Goal: Information Seeking & Learning: Learn about a topic

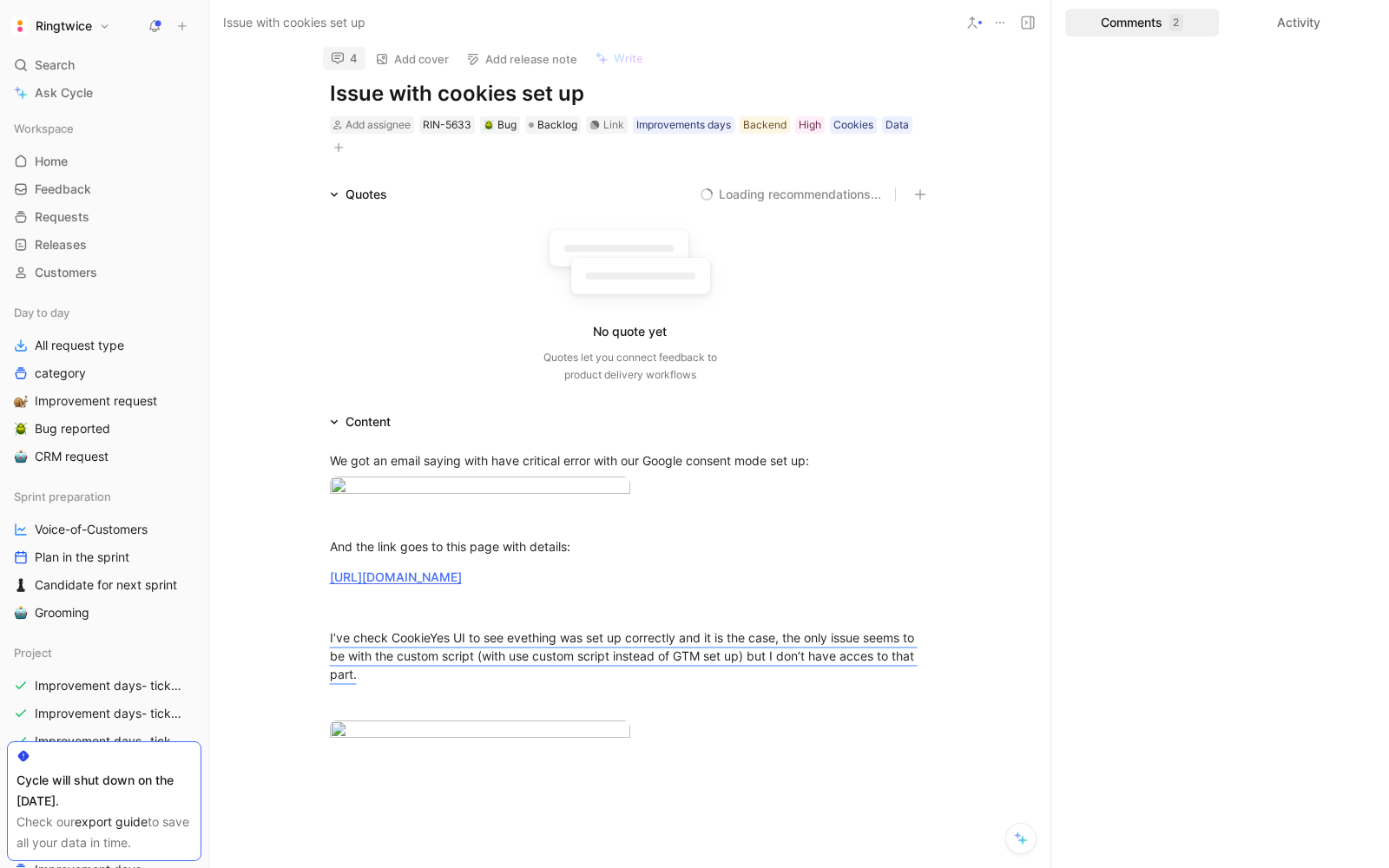
scroll to position [-4, 0]
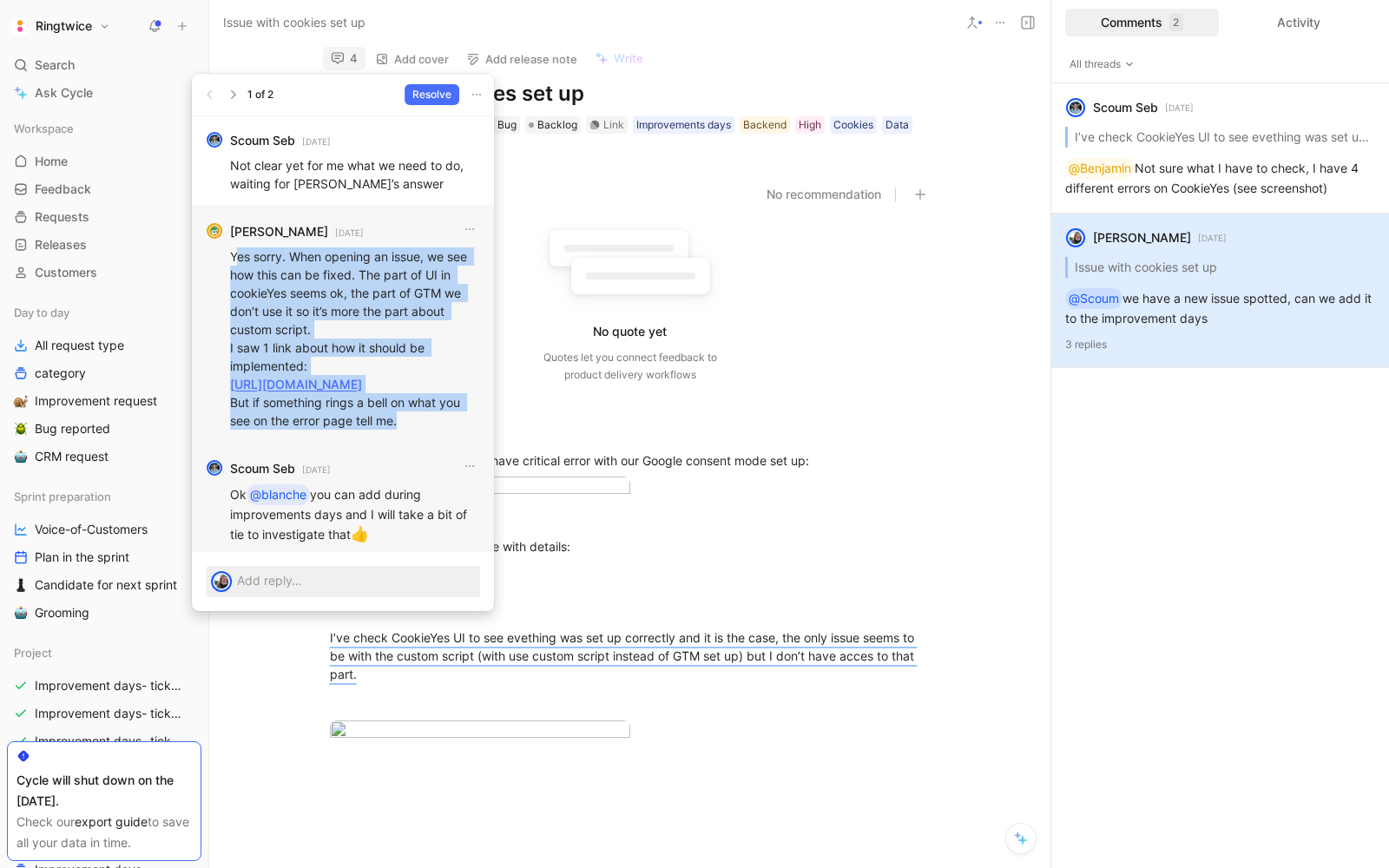
drag, startPoint x: 235, startPoint y: 159, endPoint x: 411, endPoint y: 418, distance: 313.1
click at [411, 418] on p "Yes sorry. When opening an issue, we see how this can be fixed. The part of UI …" at bounding box center [355, 339] width 250 height 183
copy p "es sorry. When opening an issue, we see how this can be fixed. The part of UI i…"
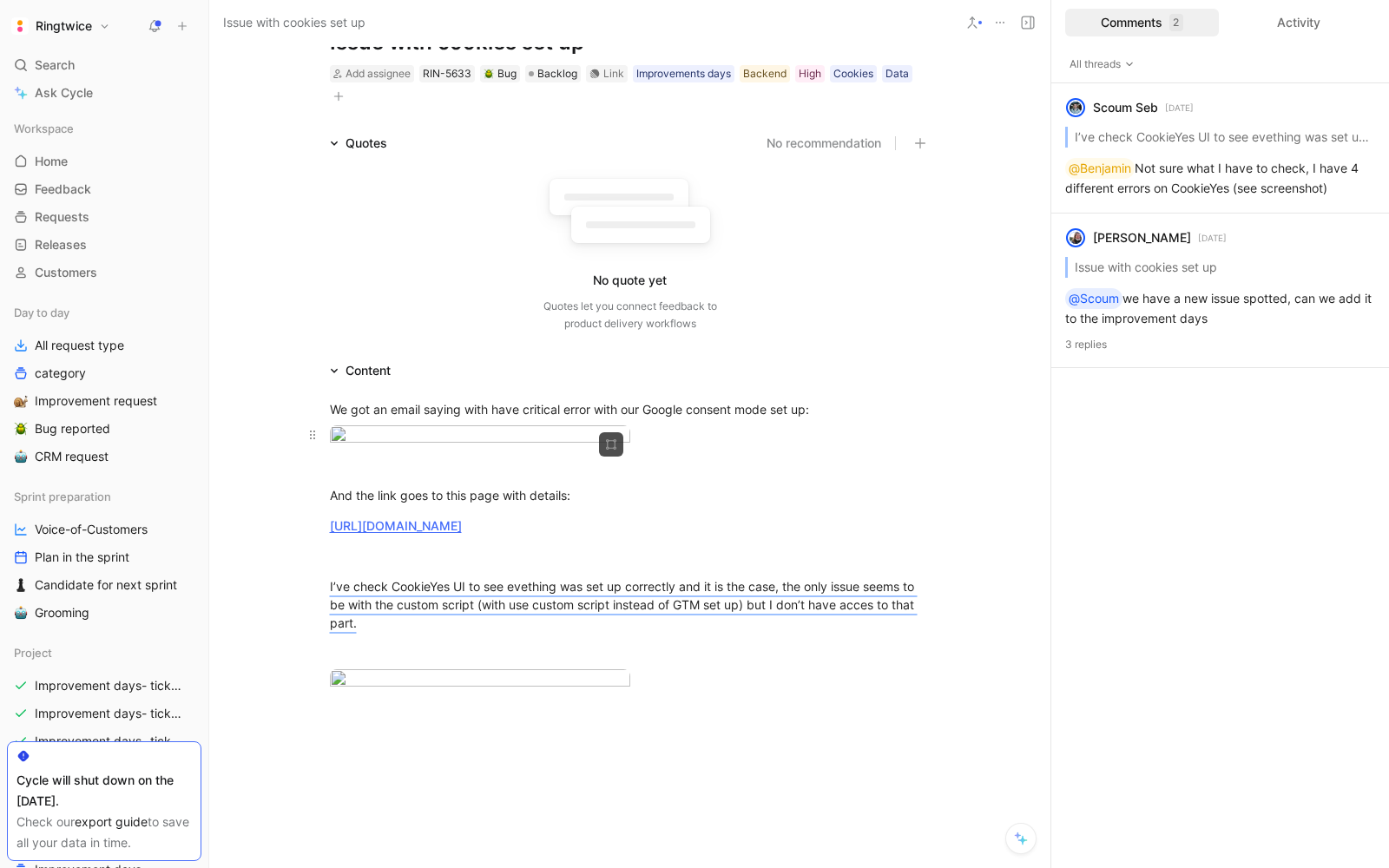
scroll to position [85, 0]
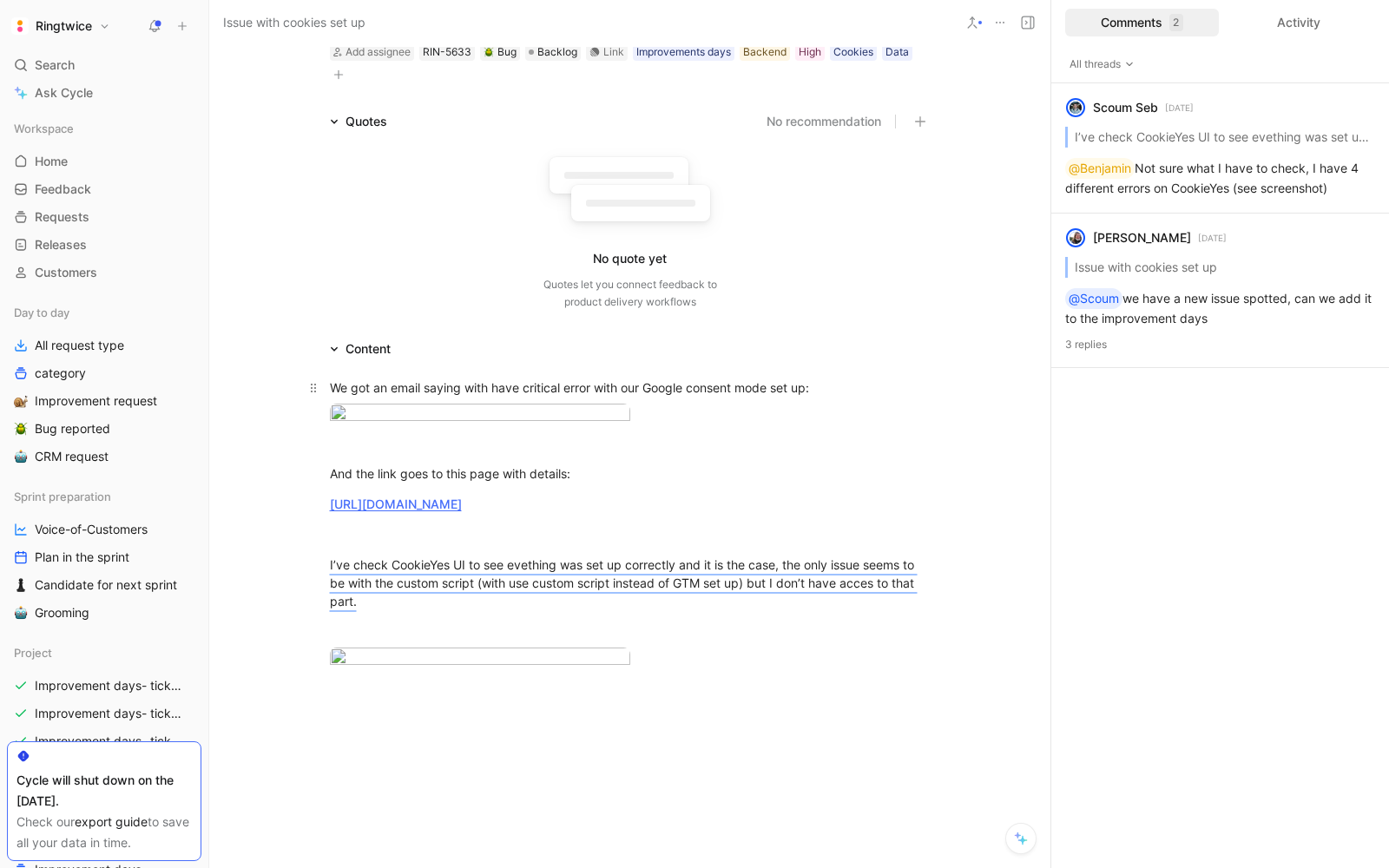
click at [333, 387] on div "We got an email saying with have critical error with our Google consent mode se…" at bounding box center [630, 388] width 601 height 18
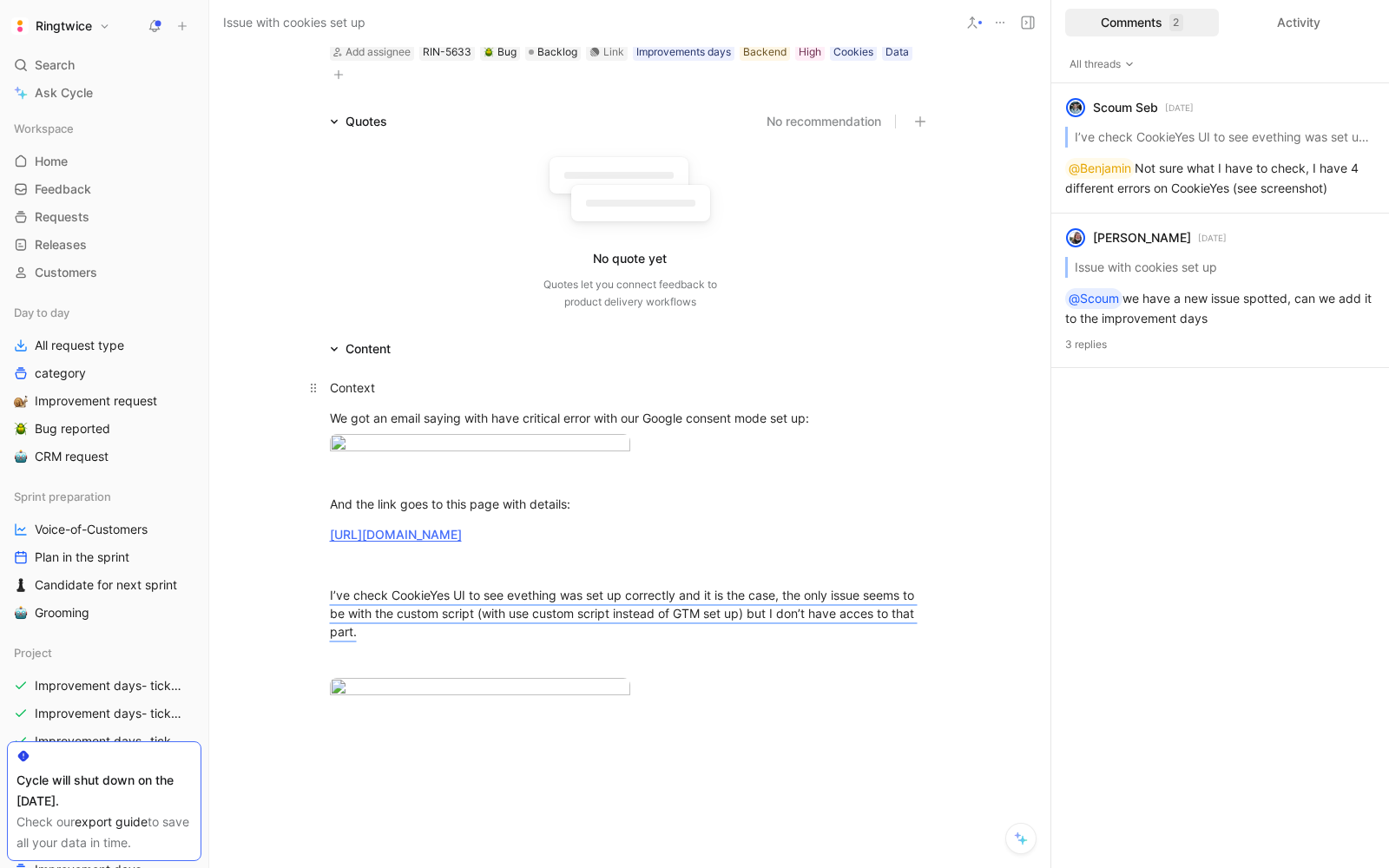
click at [347, 381] on div "Context" at bounding box center [630, 388] width 601 height 18
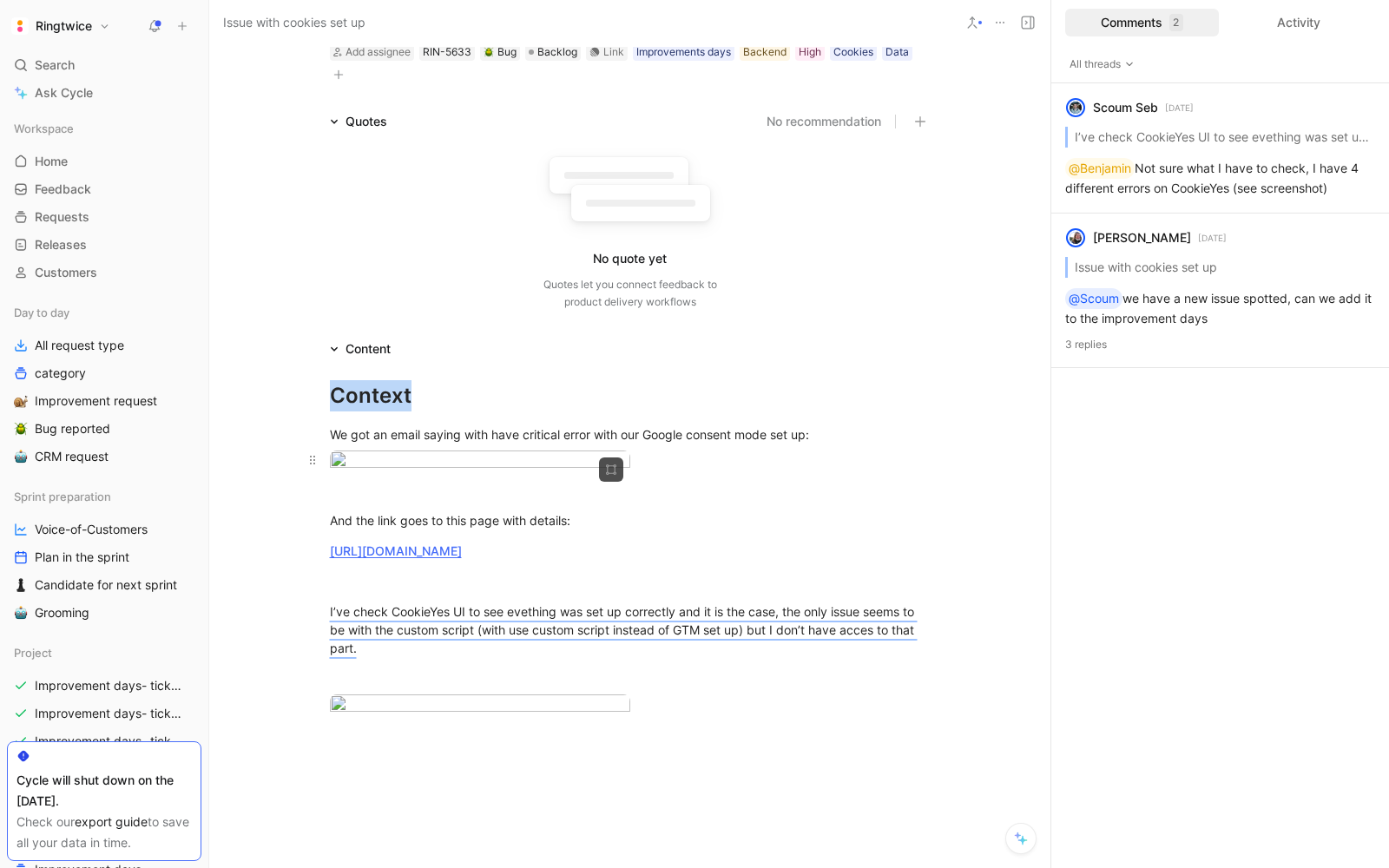
scroll to position [795, 0]
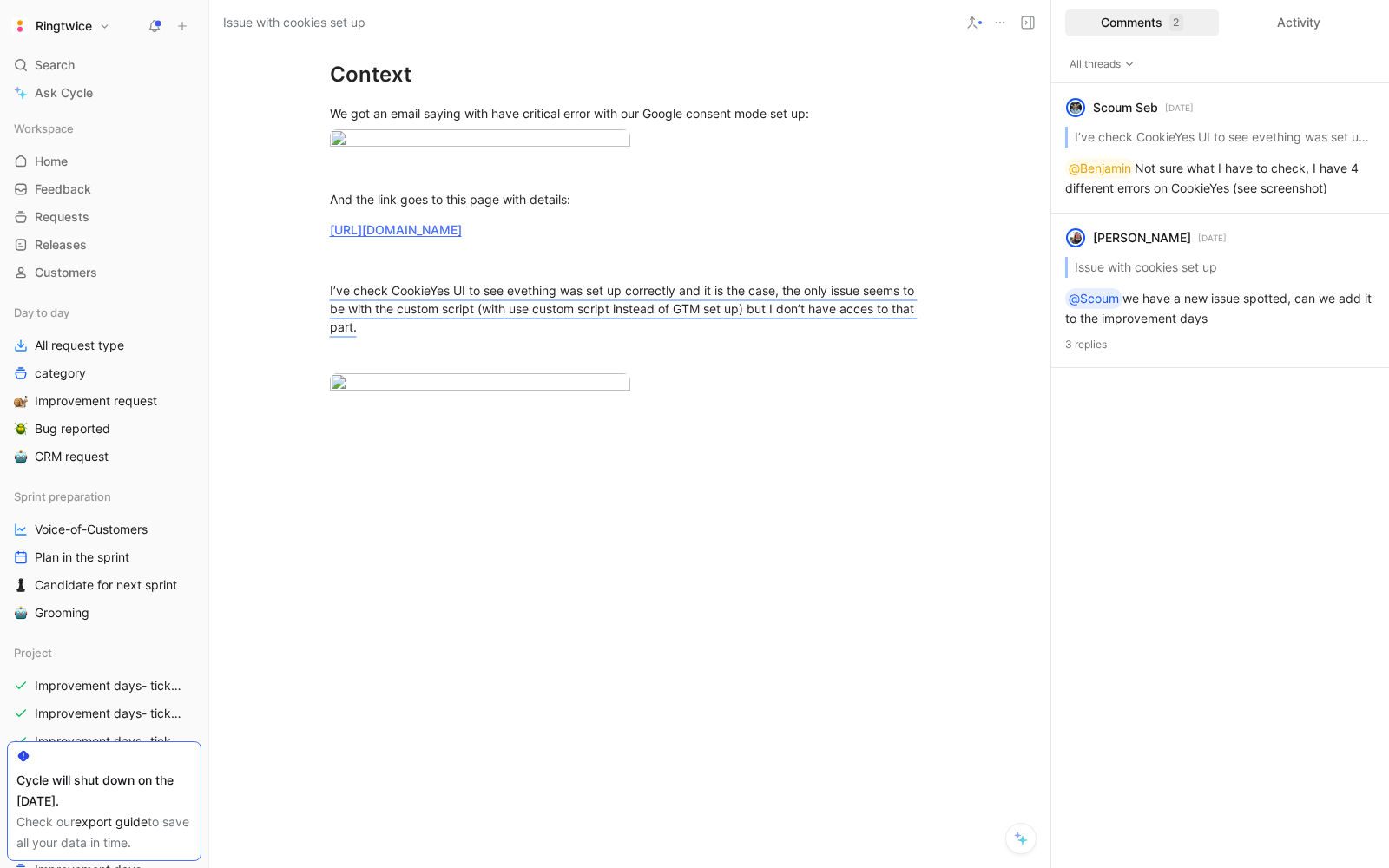
click at [426, 494] on div at bounding box center [630, 572] width 842 height 260
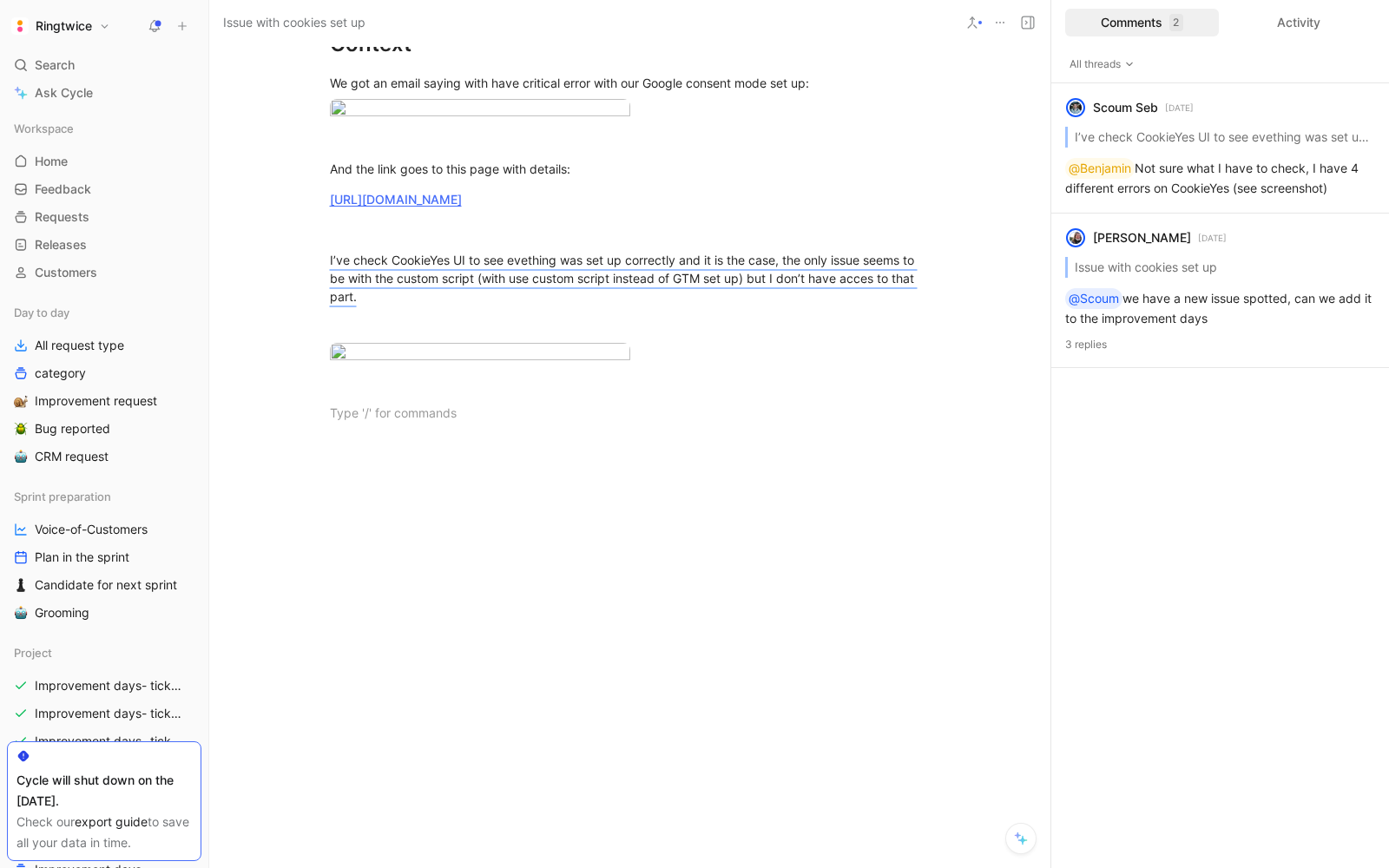
scroll to position [713, 0]
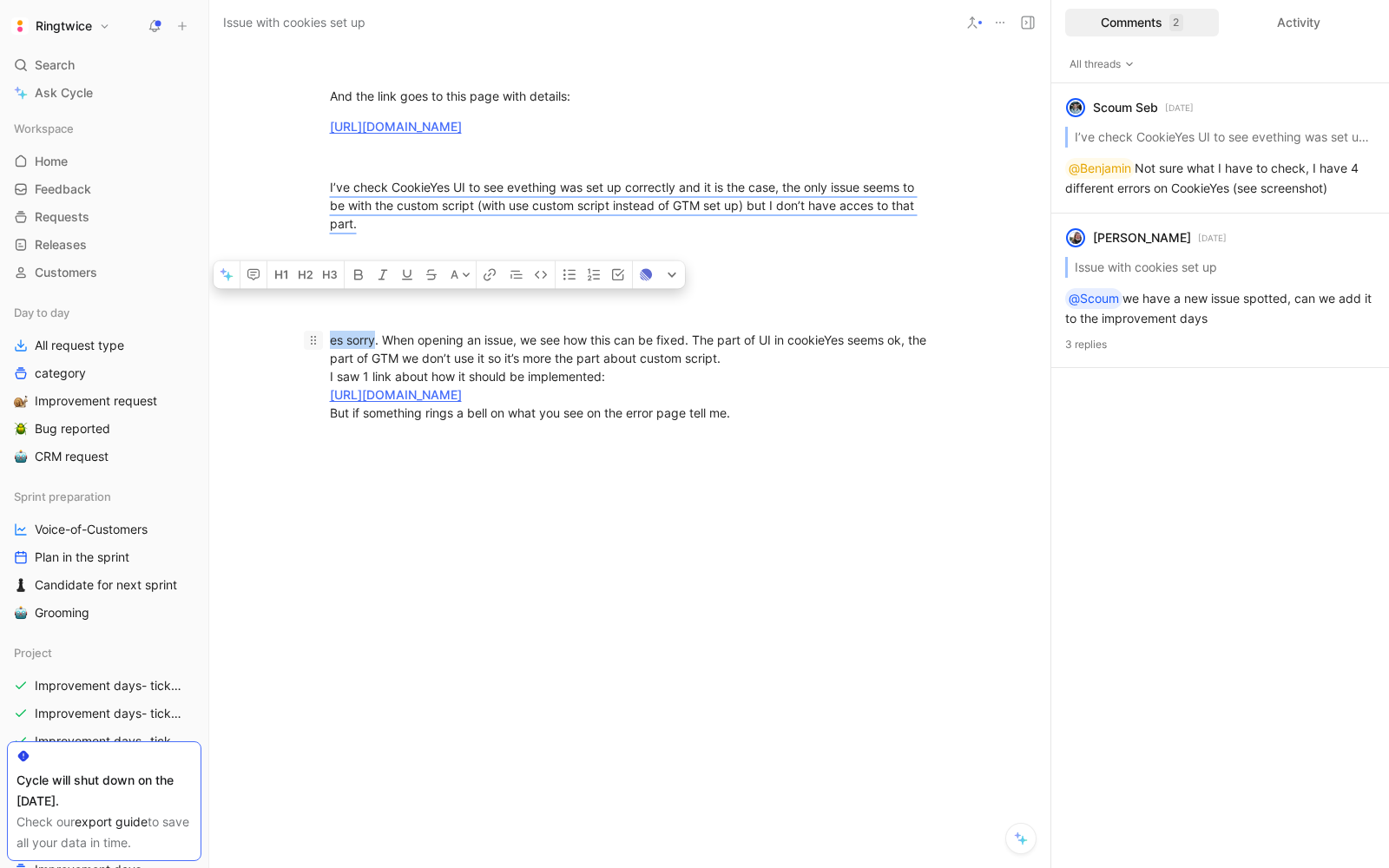
drag, startPoint x: 372, startPoint y: 527, endPoint x: 315, endPoint y: 520, distance: 57.4
click at [315, 428] on p "es sorry. When opening an issue, we see how this can be fixed. The part of UI i…" at bounding box center [631, 376] width 667 height 102
click at [686, 422] on div "When opening an issue, we see how this can be fixed. The part of UI in cookieYe…" at bounding box center [630, 376] width 601 height 91
drag, startPoint x: 675, startPoint y: 590, endPoint x: 305, endPoint y: 553, distance: 371.8
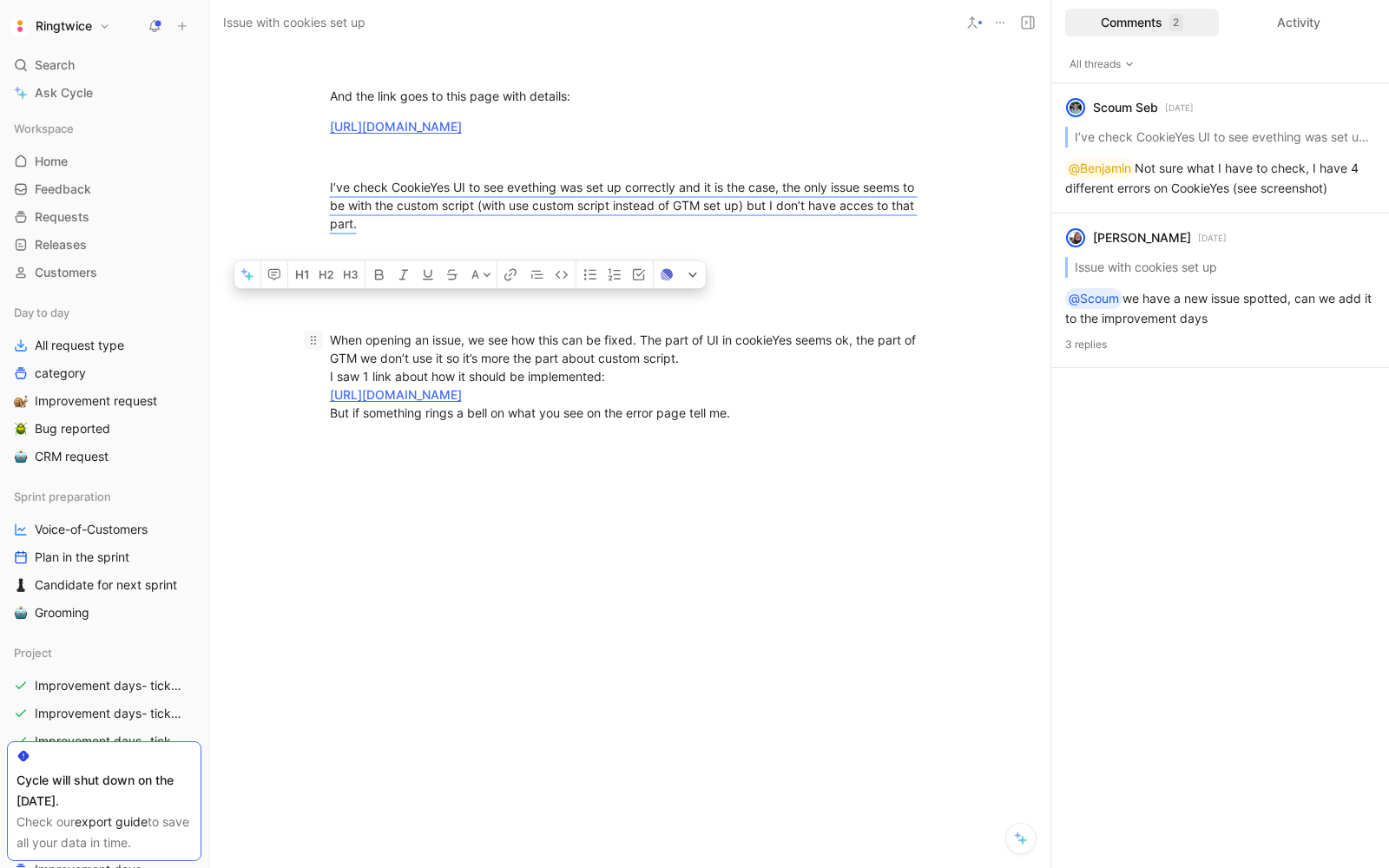
click at [305, 428] on p "When opening an issue, we see how this can be fixed. The part of UI in cookieYe…" at bounding box center [631, 376] width 667 height 102
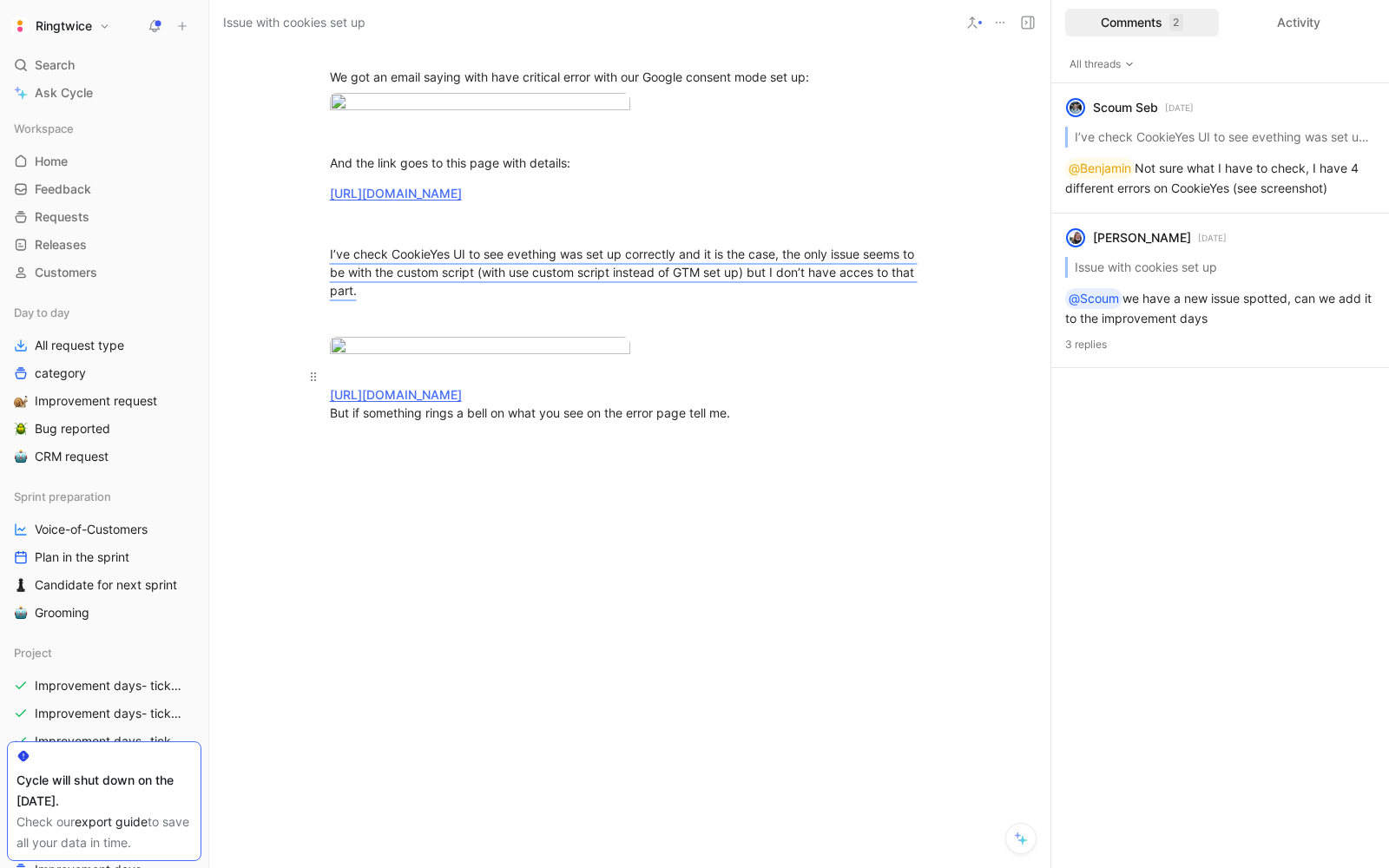
click at [739, 422] on div "[URL][DOMAIN_NAME] But if something rings a bell on what you see on the error p…" at bounding box center [630, 395] width 601 height 54
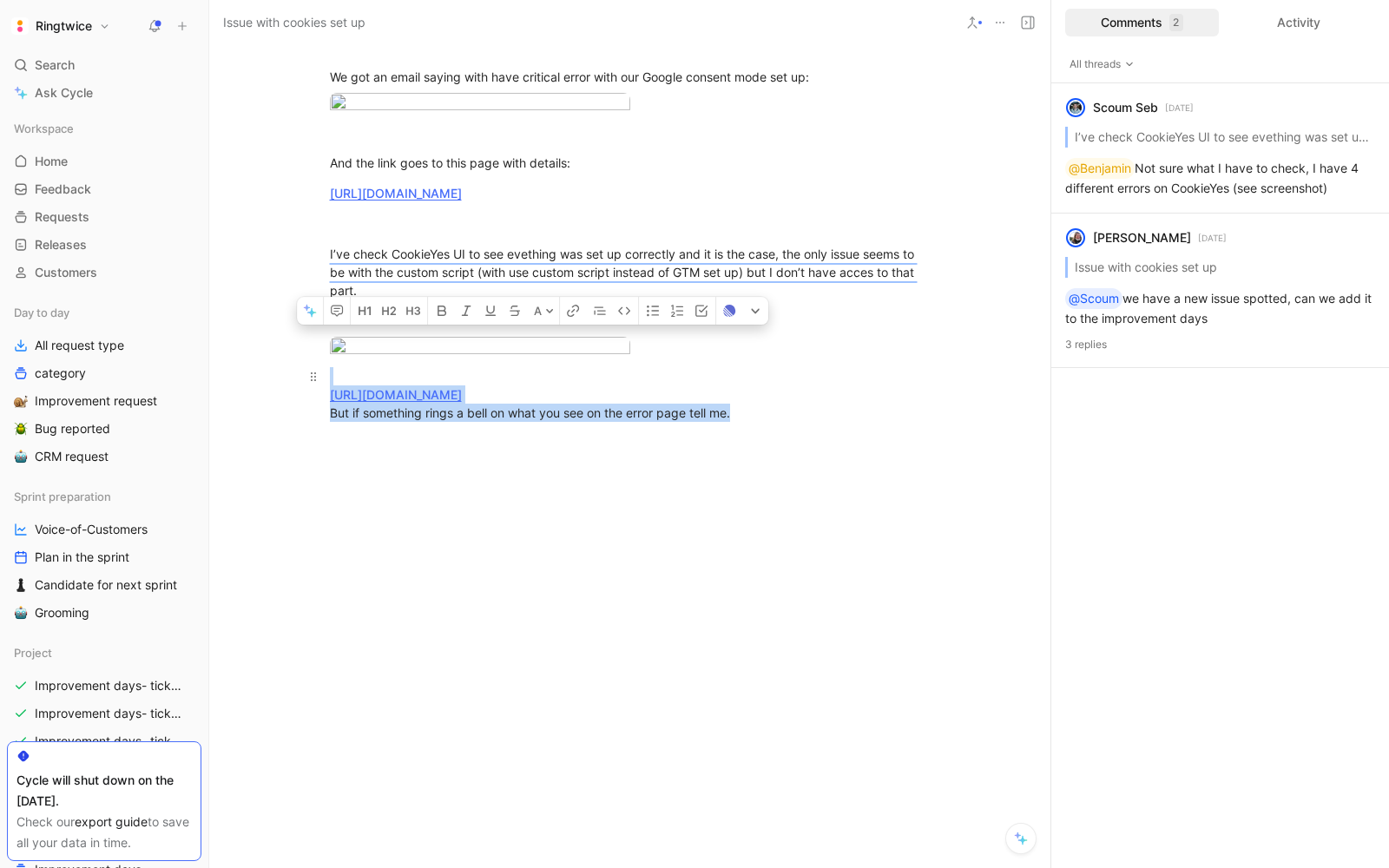
click at [739, 422] on div "[URL][DOMAIN_NAME] But if something rings a bell on what you see on the error p…" at bounding box center [630, 395] width 601 height 54
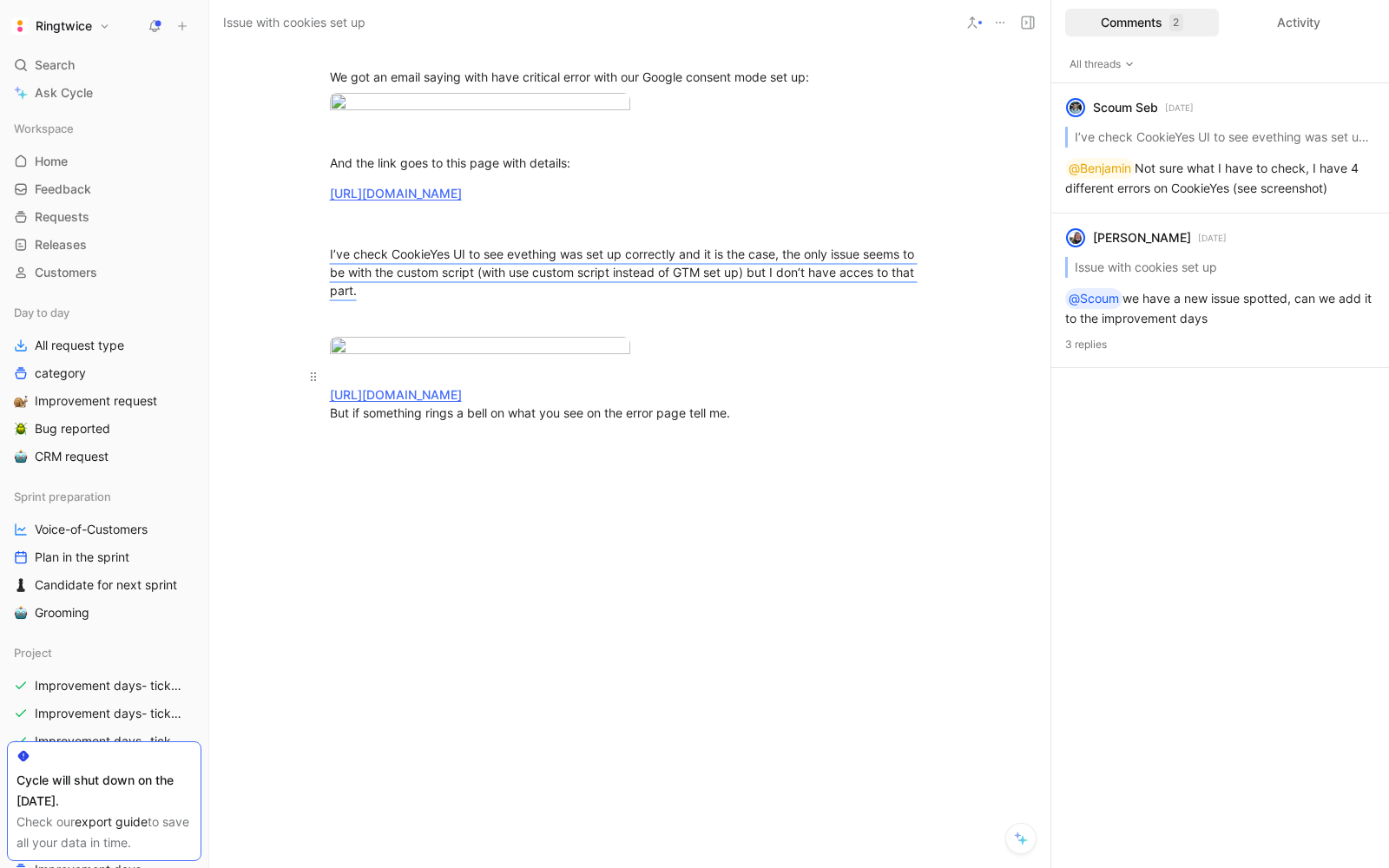
drag, startPoint x: 762, startPoint y: 608, endPoint x: 336, endPoint y: 613, distance: 426.0
click at [336, 422] on div "[URL][DOMAIN_NAME] But if something rings a bell on what you see on the error p…" at bounding box center [630, 395] width 601 height 54
click at [346, 422] on div "[URL][DOMAIN_NAME] But if something rings a bell on what you see on the error p…" at bounding box center [630, 395] width 601 height 54
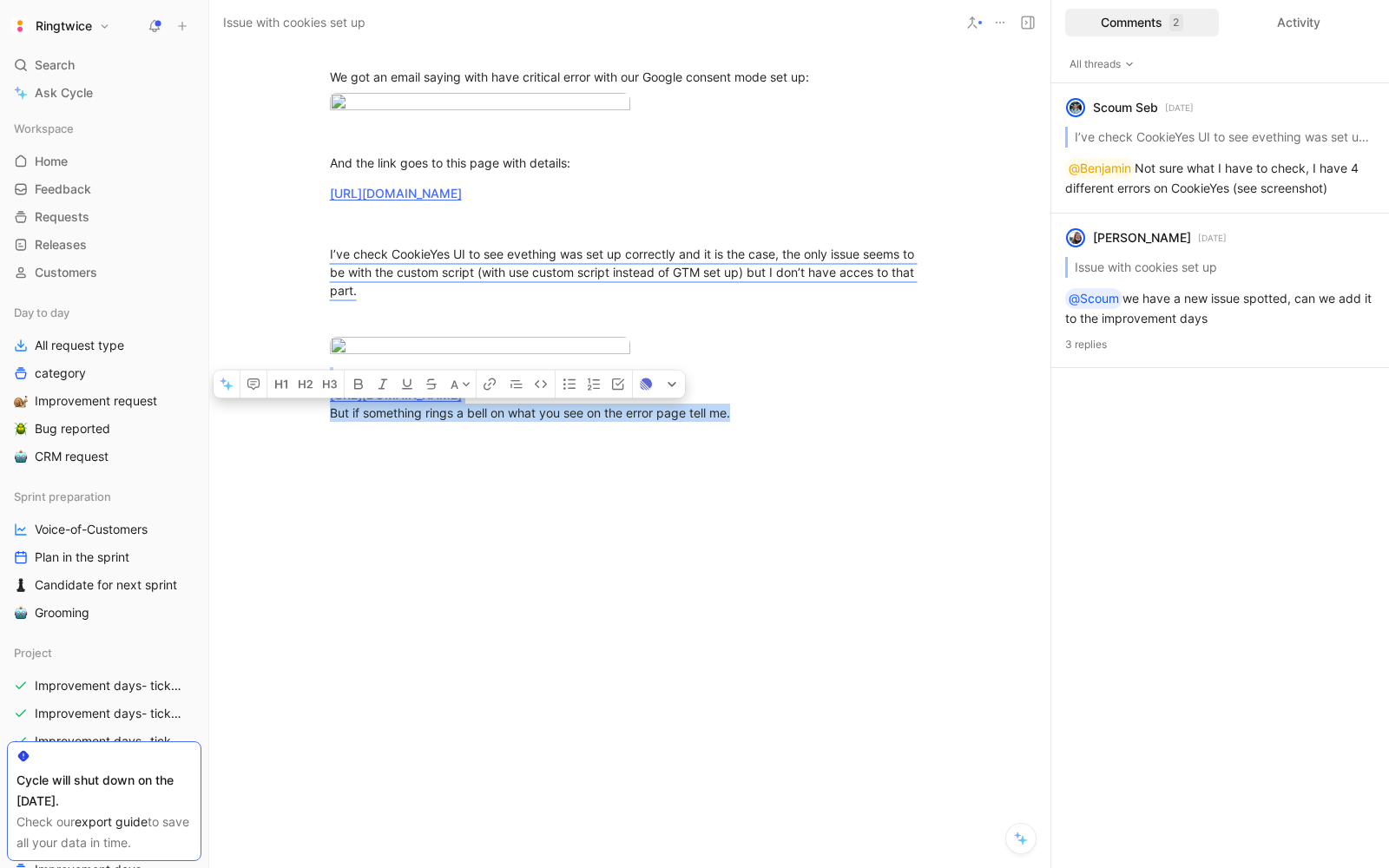
click at [346, 422] on div "[URL][DOMAIN_NAME] But if something rings a bell on what you see on the error p…" at bounding box center [630, 395] width 601 height 54
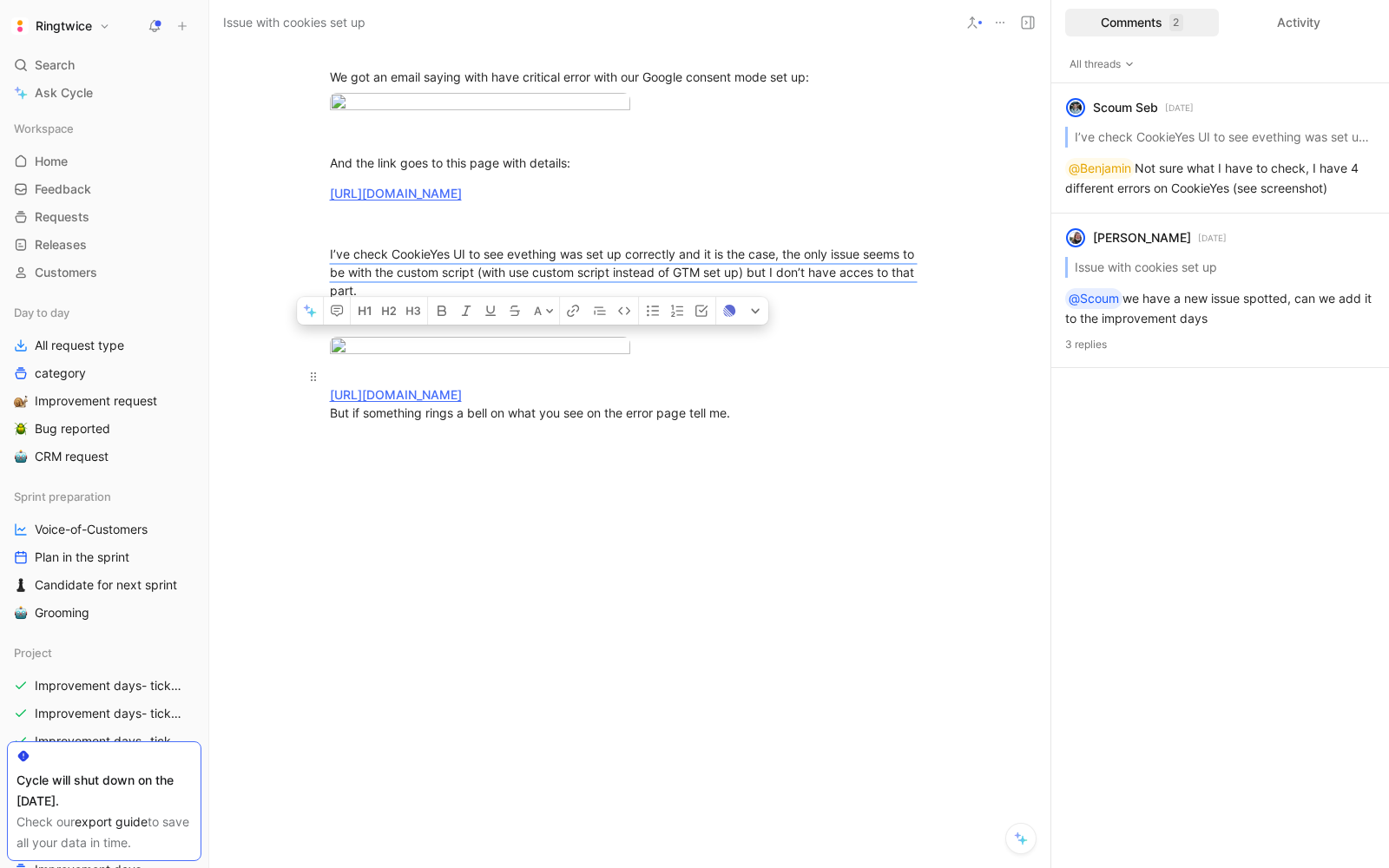
click at [738, 422] on div "[URL][DOMAIN_NAME] But if something rings a bell on what you see on the error p…" at bounding box center [630, 395] width 601 height 54
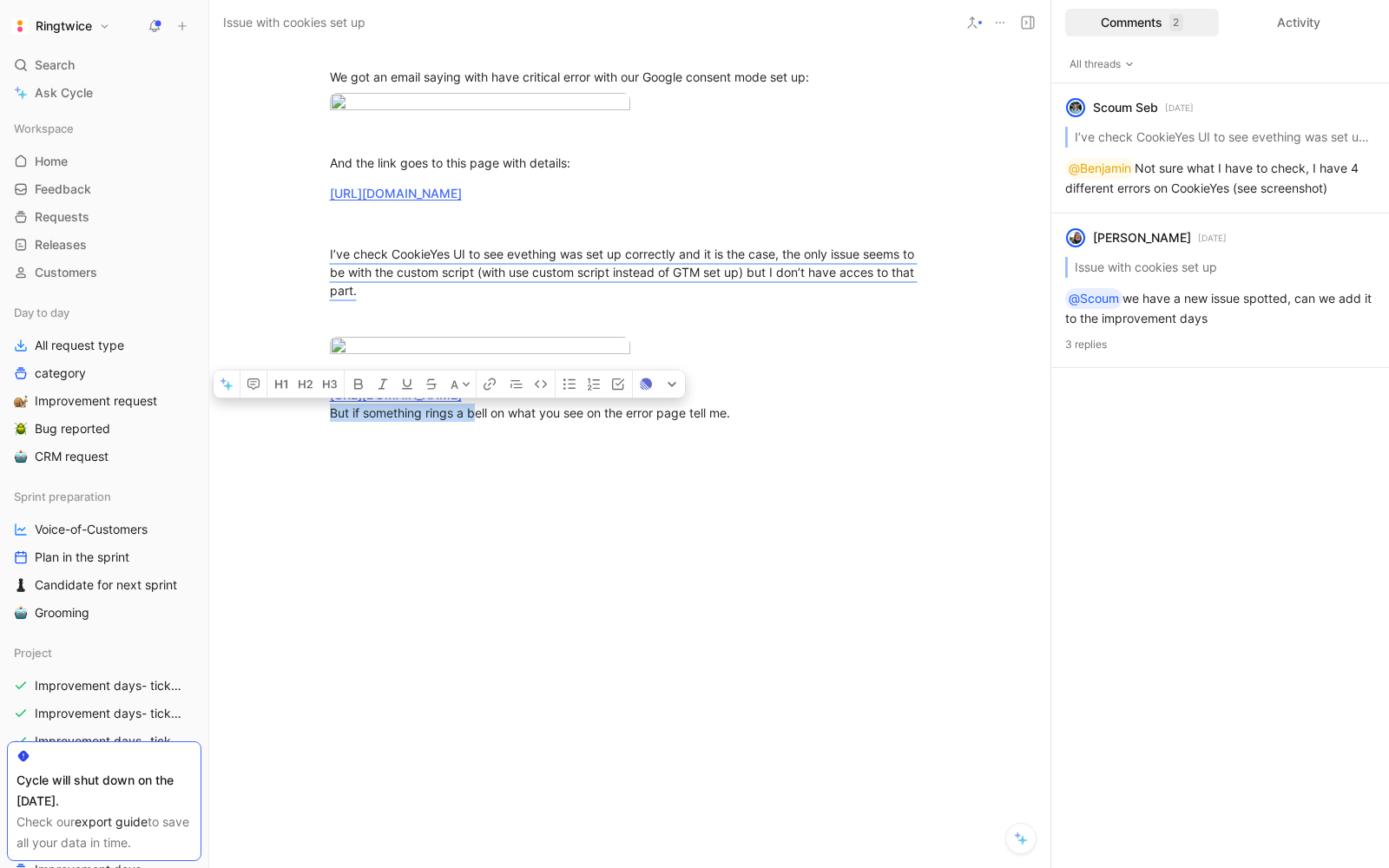
drag, startPoint x: 738, startPoint y: 608, endPoint x: 324, endPoint y: 600, distance: 414.1
click at [324, 428] on p "[URL][DOMAIN_NAME] But if something rings a bell on what you see on the error p…" at bounding box center [631, 395] width 667 height 65
drag, startPoint x: 327, startPoint y: 600, endPoint x: 773, endPoint y: 612, distance: 446.2
click at [773, 428] on p "[URL][DOMAIN_NAME] But if something rings a bell on what you see on the error p…" at bounding box center [631, 395] width 667 height 65
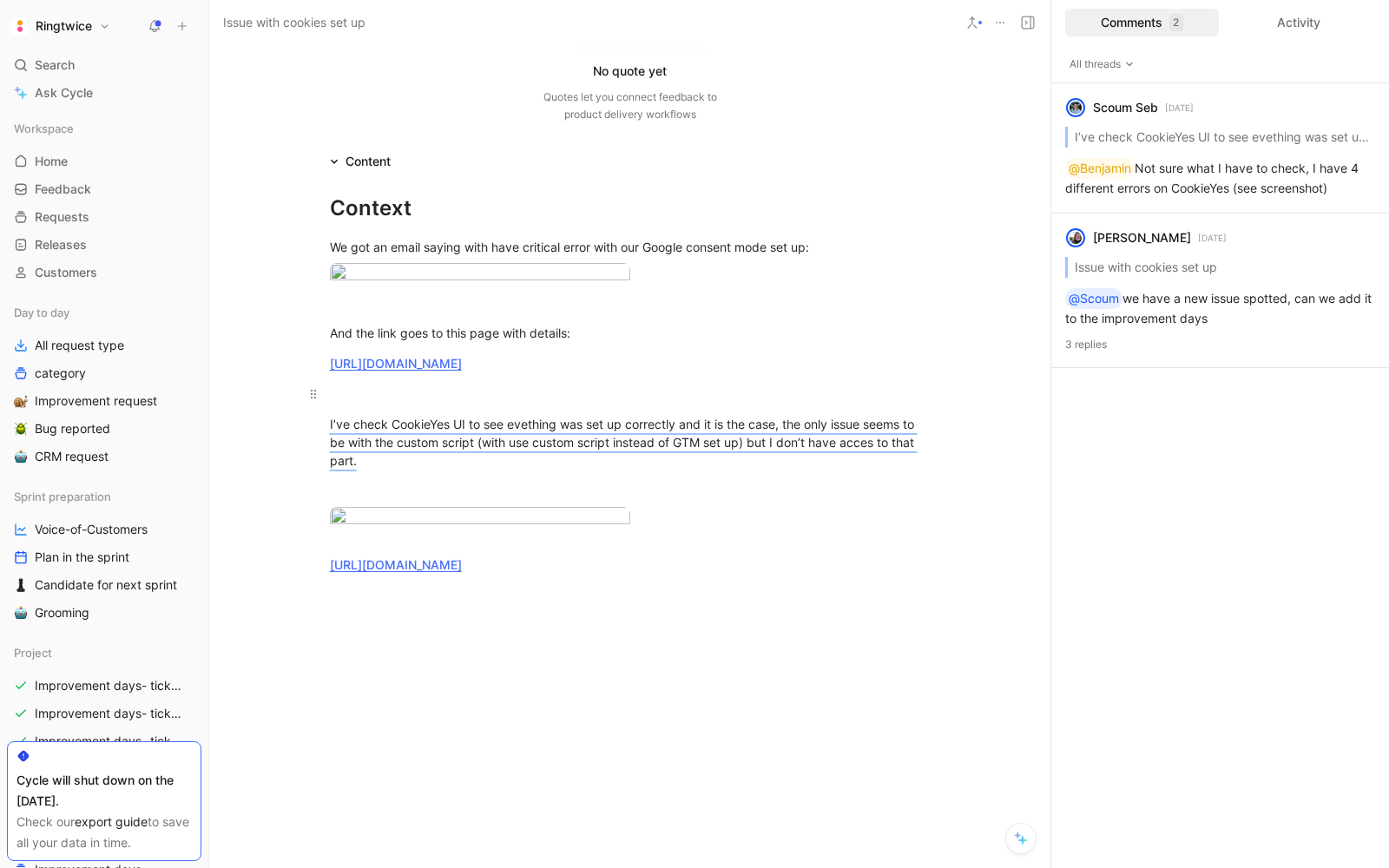
scroll to position [0, 0]
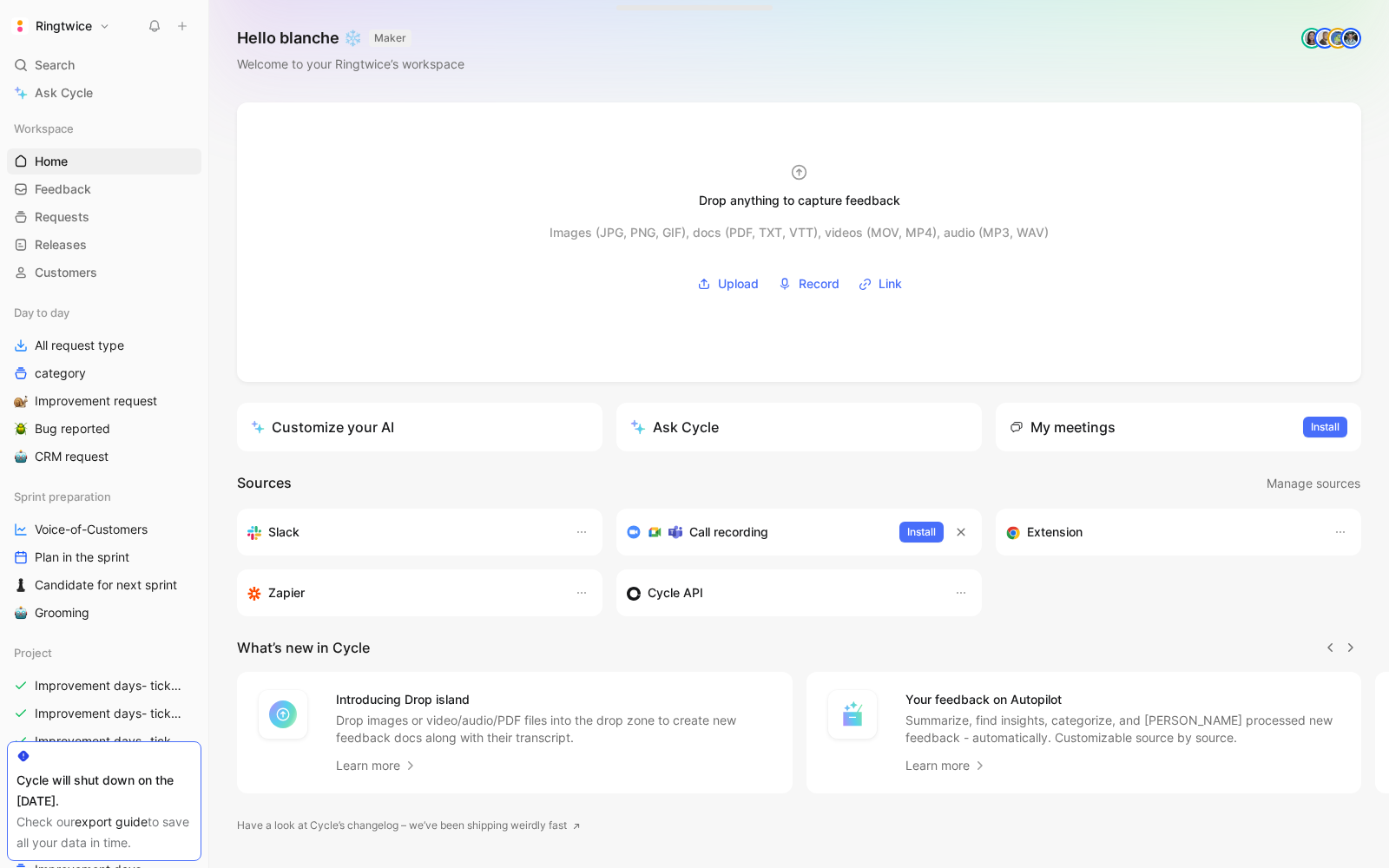
scroll to position [0, 1]
